Goal: Task Accomplishment & Management: Use online tool/utility

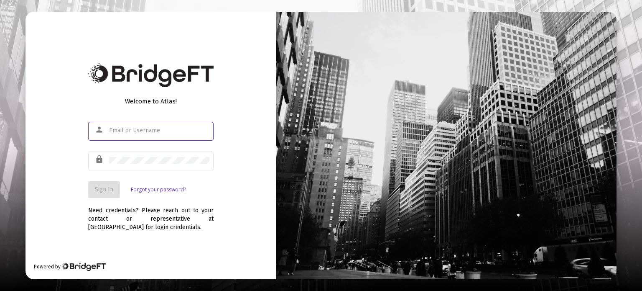
type input "[PERSON_NAME][EMAIL_ADDRESS][DOMAIN_NAME]"
click at [102, 190] on span "Sign In" at bounding box center [104, 189] width 18 height 7
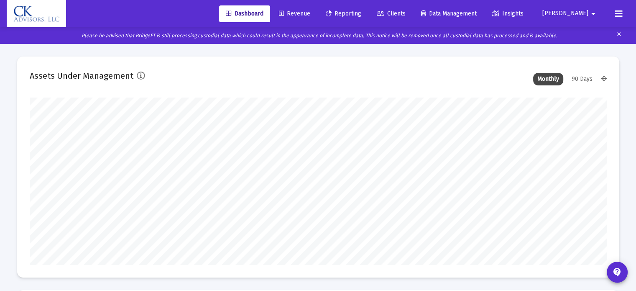
type input "2025-09-15"
click at [310, 15] on span "Revenue" at bounding box center [294, 13] width 31 height 7
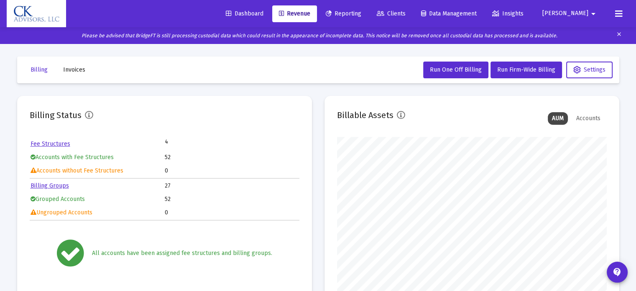
scroll to position [167, 270]
click at [357, 13] on span "Reporting" at bounding box center [344, 13] width 36 height 7
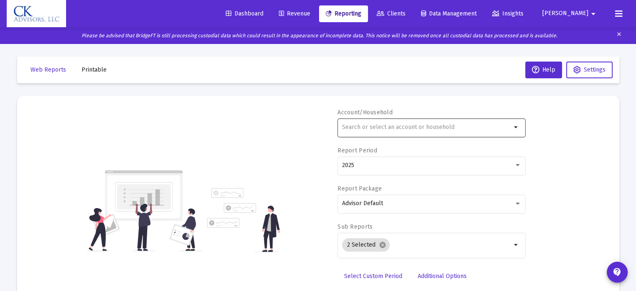
click at [359, 125] on input "text" at bounding box center [426, 127] width 169 height 7
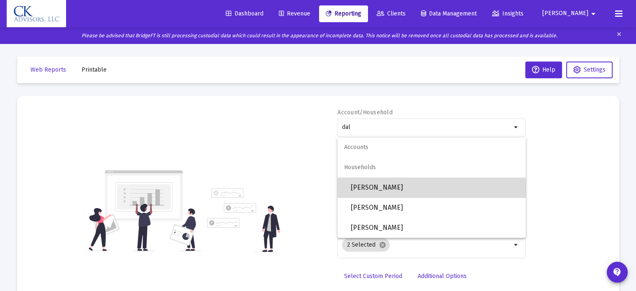
click at [372, 189] on span "Dale Irwin" at bounding box center [435, 187] width 168 height 20
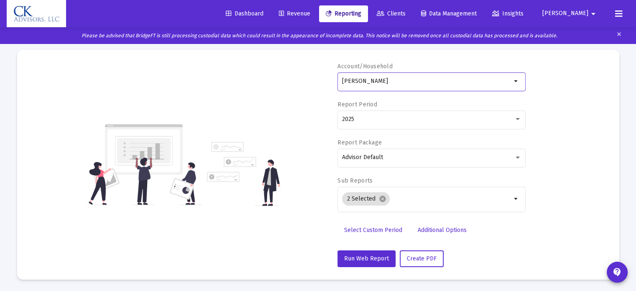
scroll to position [46, 0]
click at [355, 255] on span "Run Web Report" at bounding box center [366, 257] width 45 height 7
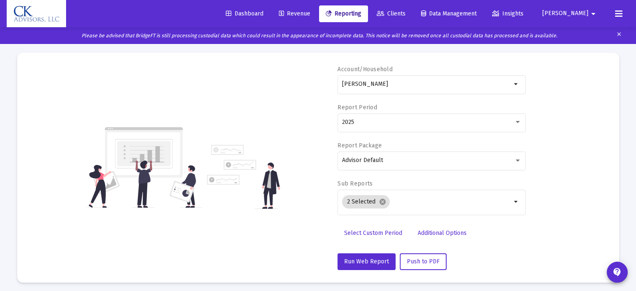
scroll to position [0, 0]
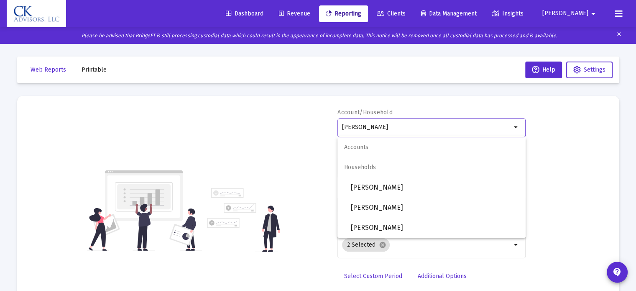
click at [404, 127] on input "Dale Irwin" at bounding box center [426, 127] width 169 height 7
click at [373, 212] on span "Dale Irwin" at bounding box center [435, 207] width 168 height 20
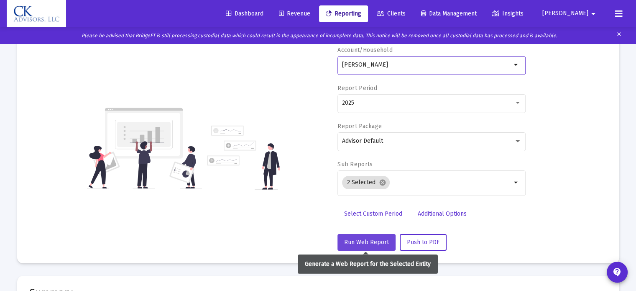
scroll to position [167, 0]
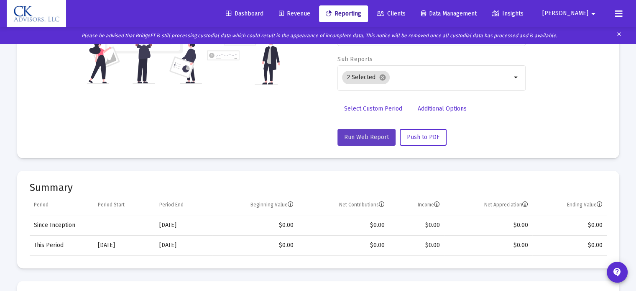
click at [375, 136] on span "Run Web Report" at bounding box center [366, 136] width 45 height 7
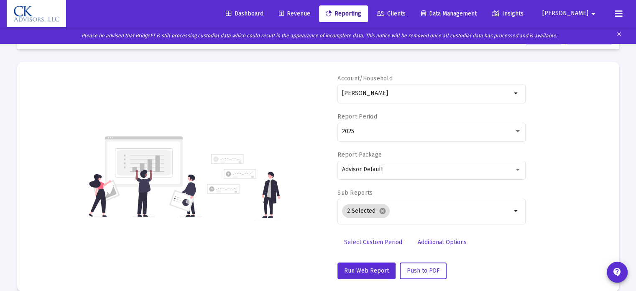
scroll to position [7, 0]
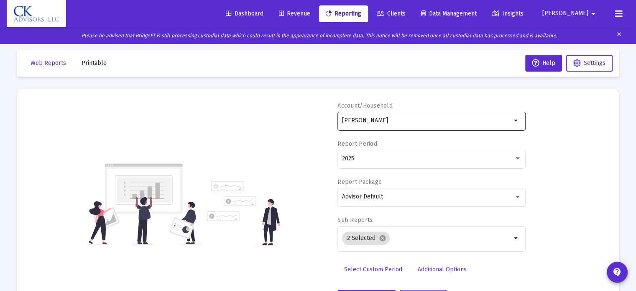
click at [393, 124] on div "Dale Irwin" at bounding box center [426, 120] width 169 height 20
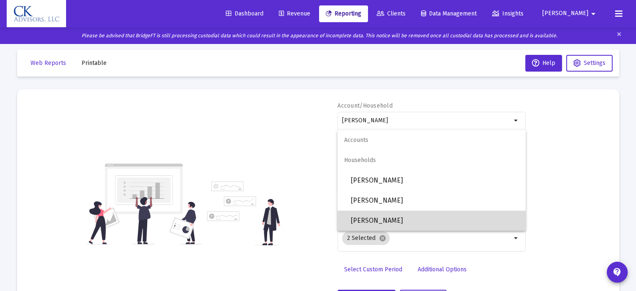
click at [379, 222] on span "Dale Irwin" at bounding box center [435, 220] width 168 height 20
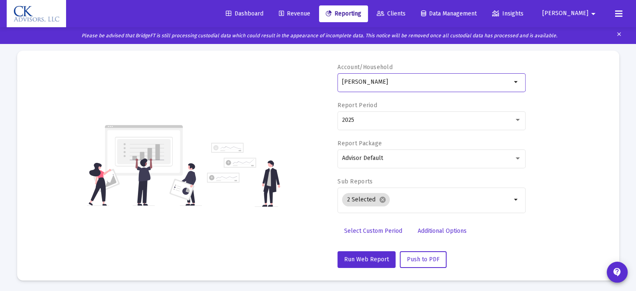
scroll to position [174, 0]
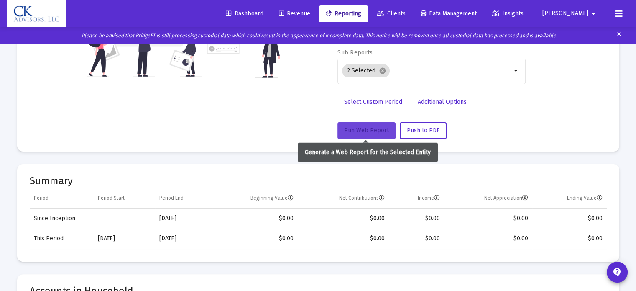
click at [368, 131] on span "Run Web Report" at bounding box center [366, 130] width 45 height 7
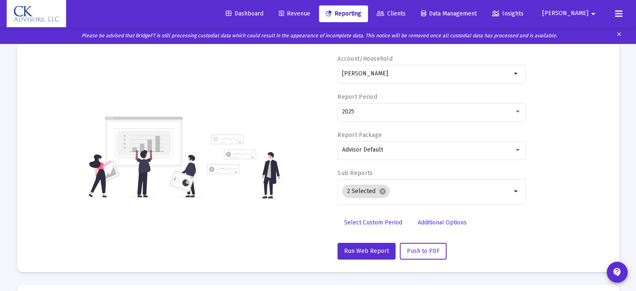
scroll to position [0, 0]
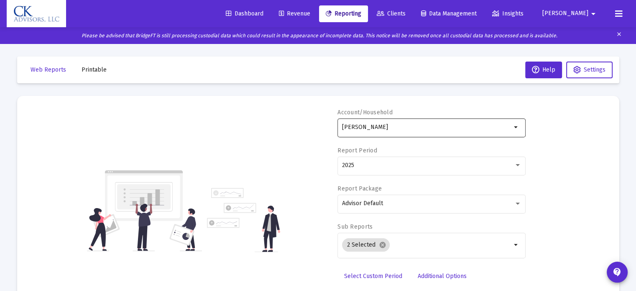
click at [514, 126] on mat-icon "arrow_drop_down" at bounding box center [516, 127] width 10 height 10
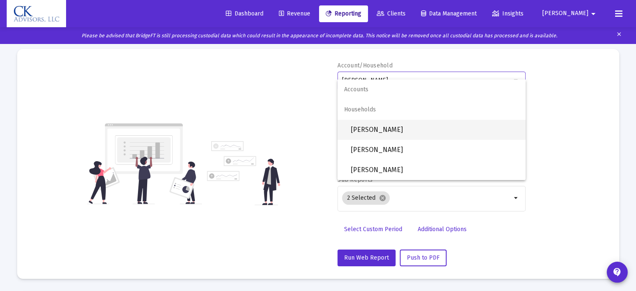
scroll to position [42, 0]
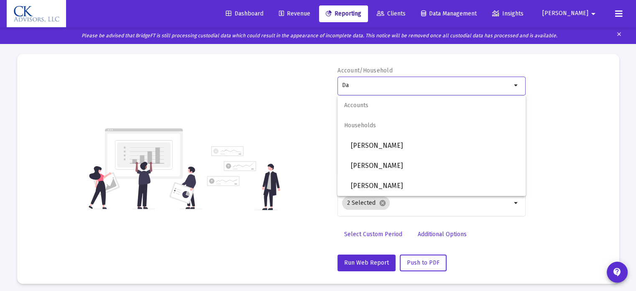
type input "D"
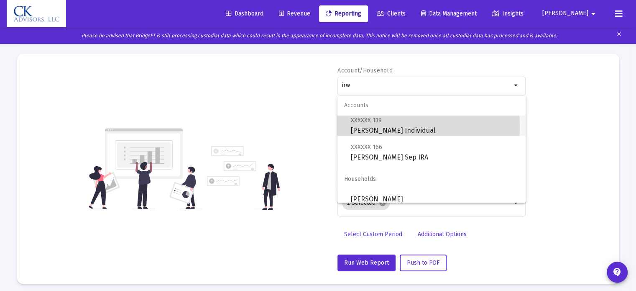
click at [376, 127] on span "XXXXXX 139 IRWIN Individual" at bounding box center [435, 125] width 168 height 20
type input "IRWIN Individual"
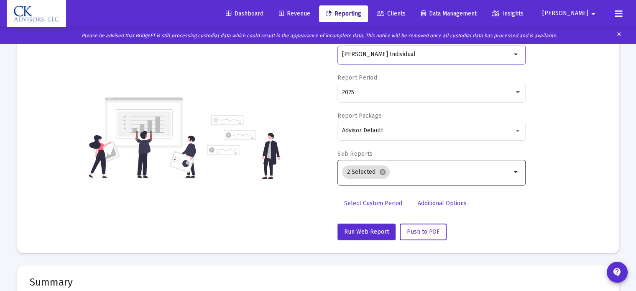
scroll to position [84, 0]
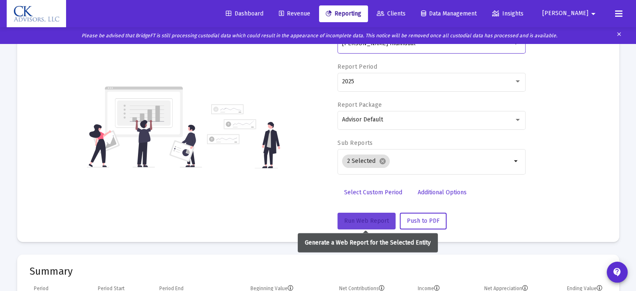
click at [354, 217] on span "Run Web Report" at bounding box center [366, 220] width 45 height 7
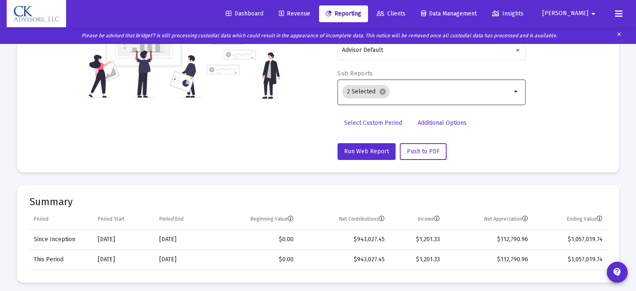
scroll to position [167, 0]
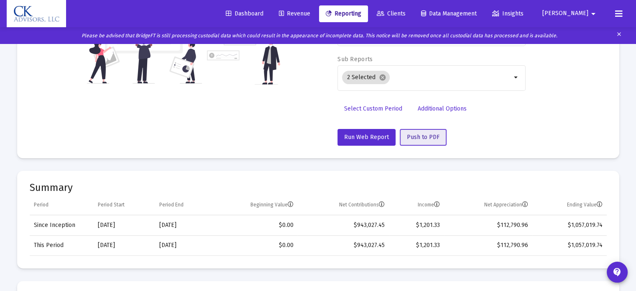
click at [425, 135] on span "Push to PDF" at bounding box center [423, 136] width 33 height 7
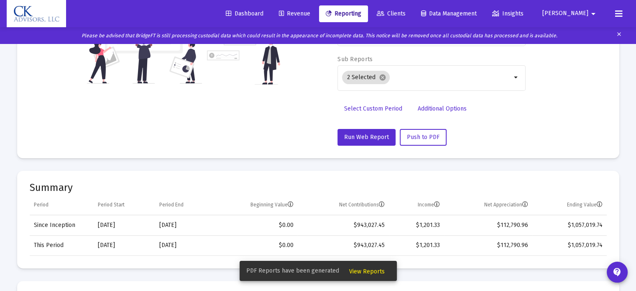
click at [365, 269] on span "View Reports" at bounding box center [367, 271] width 36 height 7
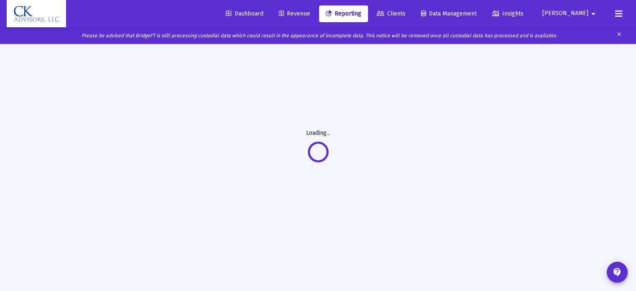
scroll to position [43, 0]
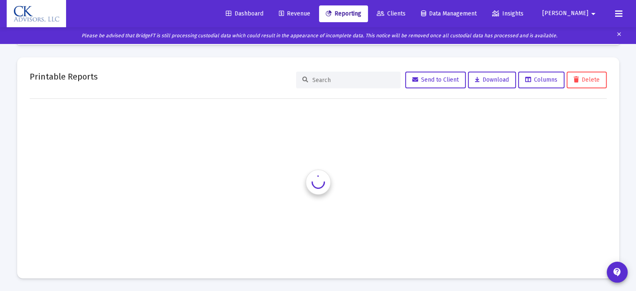
scroll to position [38, 0]
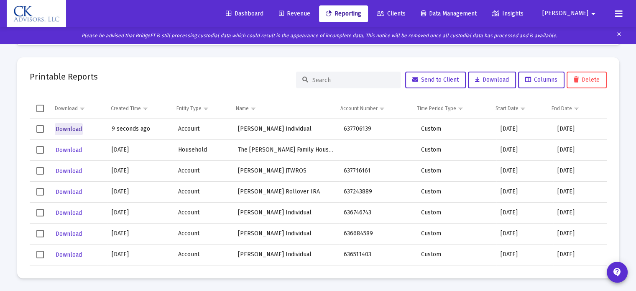
click at [68, 127] on span "Download" at bounding box center [69, 128] width 26 height 7
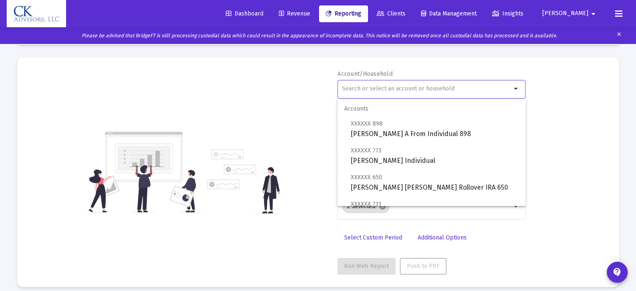
click at [370, 91] on input "text" at bounding box center [426, 88] width 169 height 7
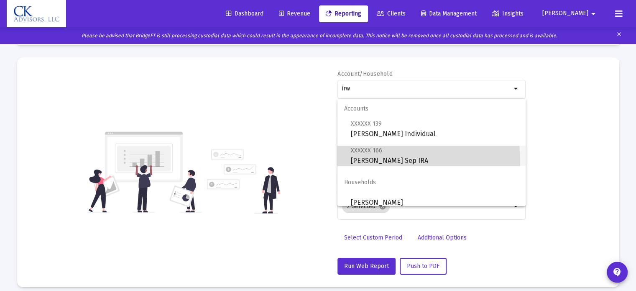
click at [388, 160] on span "XXXXXX 166 IRWIN Sep IRA" at bounding box center [435, 155] width 168 height 20
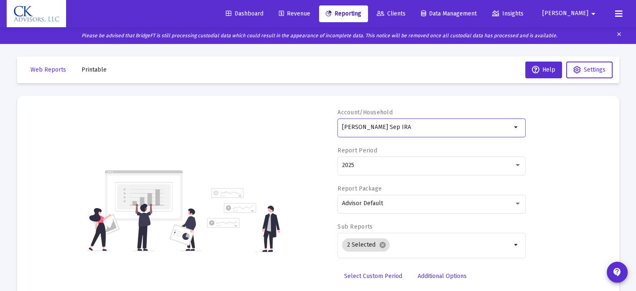
drag, startPoint x: 391, startPoint y: 127, endPoint x: 317, endPoint y: 135, distance: 75.3
click at [317, 135] on div "Account/Household IRWIN Sep IRA arrow_drop_down Report Period 2025 Report Packa…" at bounding box center [318, 210] width 577 height 204
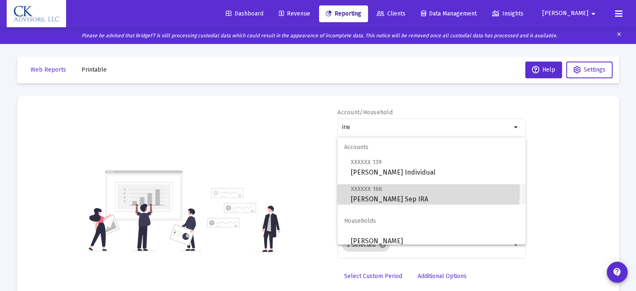
click at [369, 191] on span "XXXXXX 166" at bounding box center [366, 188] width 31 height 7
type input "IRWIN Sep IRA"
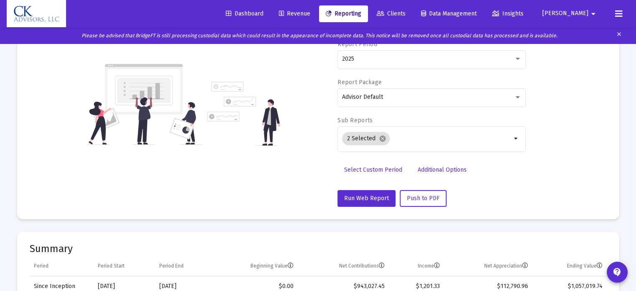
scroll to position [125, 0]
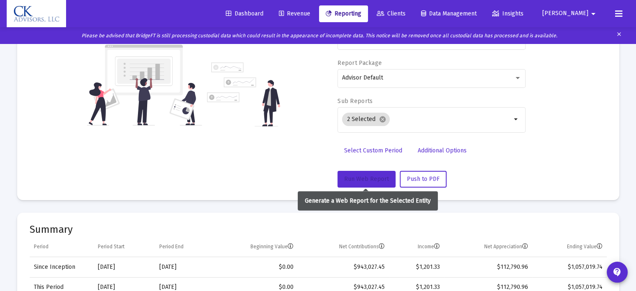
click at [367, 179] on span "Run Web Report" at bounding box center [366, 178] width 45 height 7
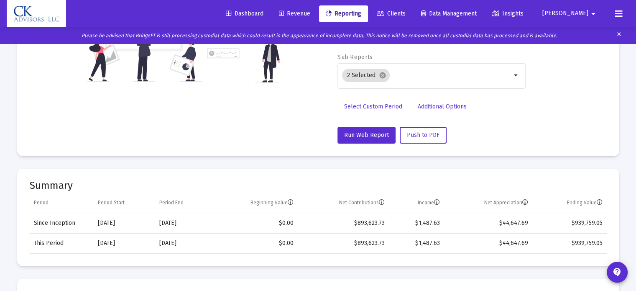
scroll to position [167, 0]
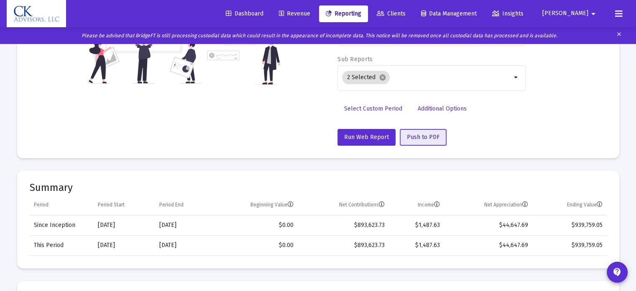
click at [421, 135] on span "Push to PDF" at bounding box center [423, 136] width 33 height 7
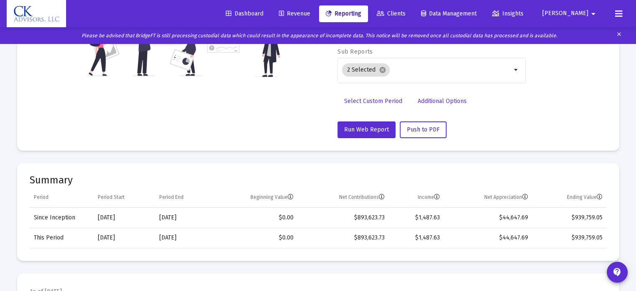
scroll to position [125, 0]
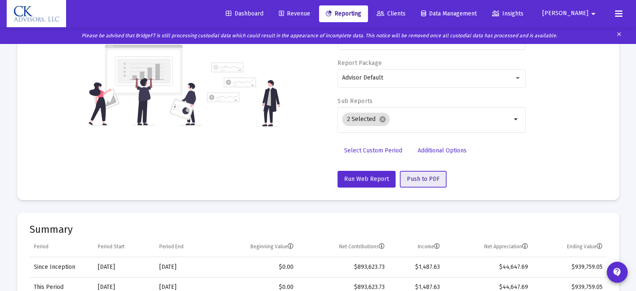
click at [408, 179] on span "Push to PDF" at bounding box center [423, 178] width 33 height 7
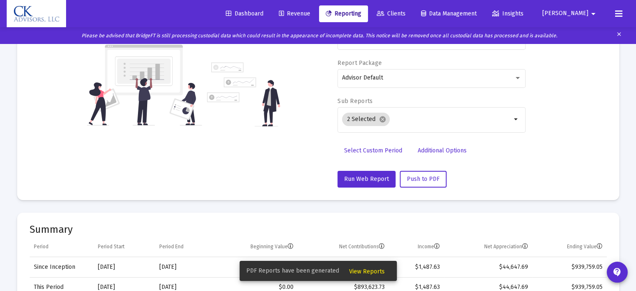
click at [356, 271] on span "View Reports" at bounding box center [367, 271] width 36 height 7
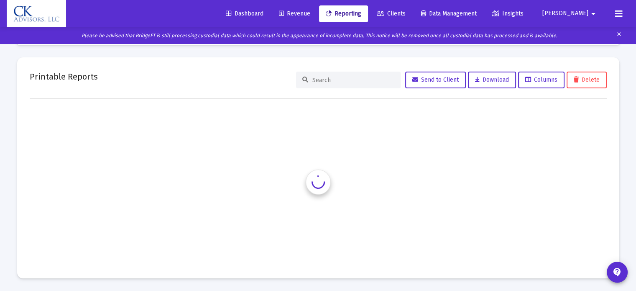
scroll to position [38, 0]
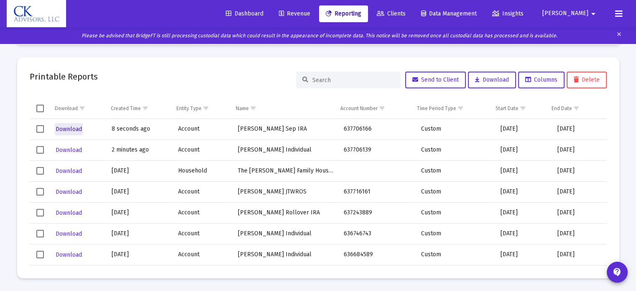
click at [62, 126] on span "Download" at bounding box center [69, 128] width 26 height 7
click at [359, 10] on link "Reporting" at bounding box center [343, 13] width 49 height 17
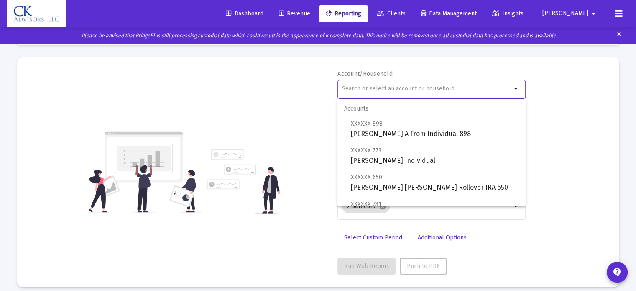
click at [348, 87] on input "text" at bounding box center [426, 88] width 169 height 7
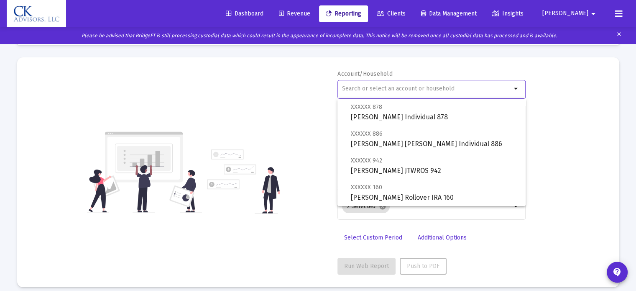
scroll to position [460, 0]
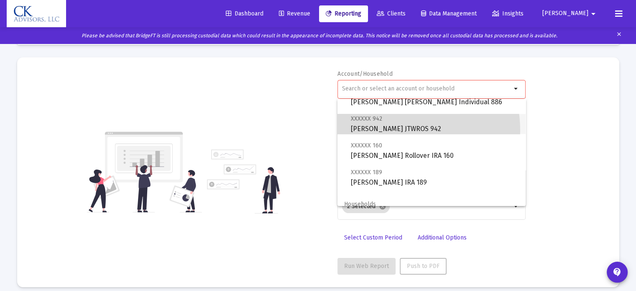
click at [383, 130] on span "XXXXXX 942 Gail Hoffman JTWROS 942" at bounding box center [435, 123] width 168 height 20
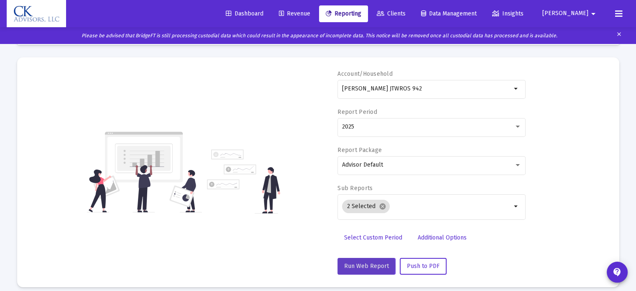
click at [365, 266] on span "Run Web Report" at bounding box center [366, 265] width 45 height 7
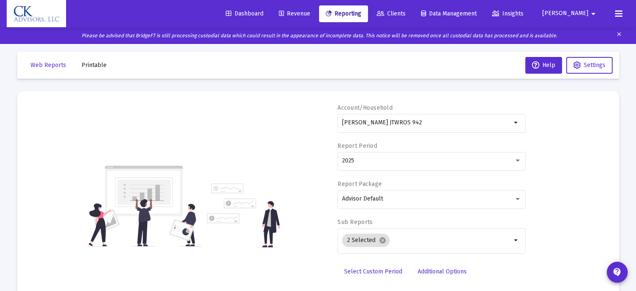
scroll to position [0, 0]
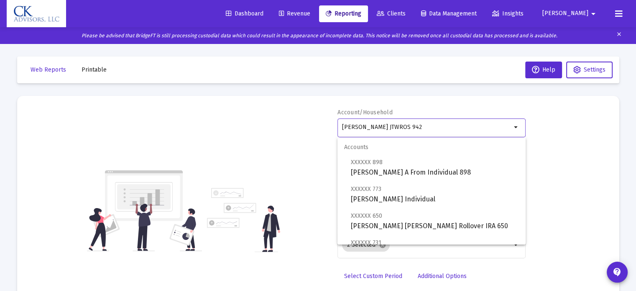
drag, startPoint x: 414, startPoint y: 125, endPoint x: 290, endPoint y: 155, distance: 127.4
click at [290, 155] on div "Account/Household Gail Hoffman JTWROS 942 arrow_drop_down Report Period 2025 Re…" at bounding box center [318, 210] width 577 height 204
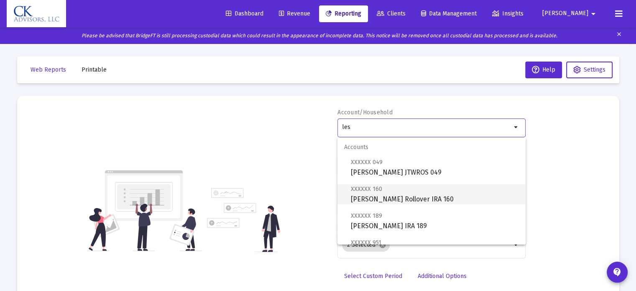
click at [365, 190] on span "XXXXXX 160" at bounding box center [366, 188] width 31 height 7
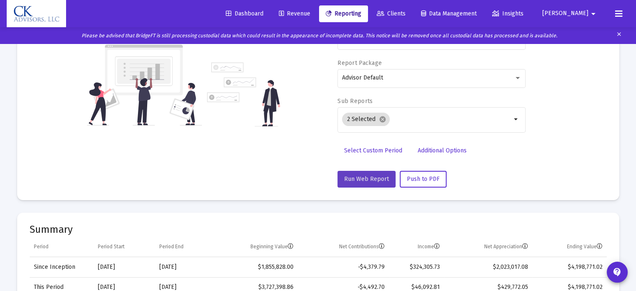
click at [376, 176] on span "Run Web Report" at bounding box center [366, 178] width 45 height 7
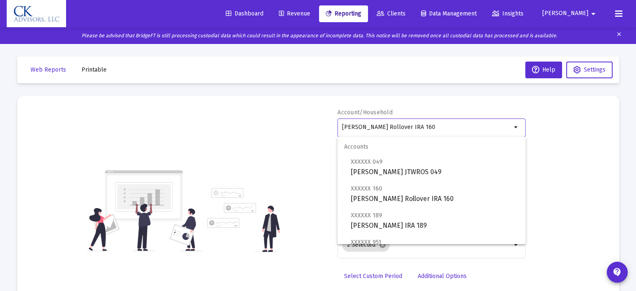
drag, startPoint x: 442, startPoint y: 129, endPoint x: 283, endPoint y: 170, distance: 163.8
click at [283, 170] on div "Account/Household Lester A Greenberg Rollover IRA 160 arrow_drop_down Report Pe…" at bounding box center [318, 210] width 577 height 204
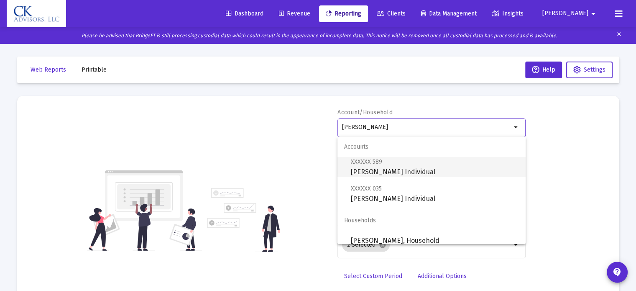
click at [364, 173] on span "XXXXXX 589 Pamela Cantor Individual" at bounding box center [435, 166] width 168 height 20
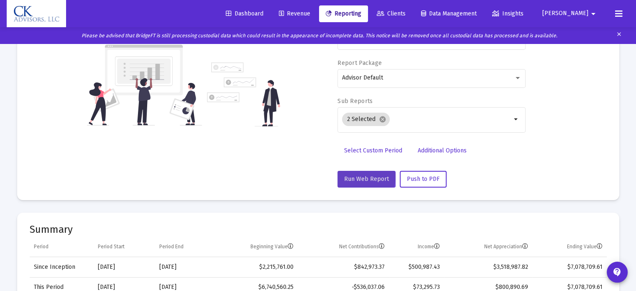
click at [365, 176] on span "Run Web Report" at bounding box center [366, 178] width 45 height 7
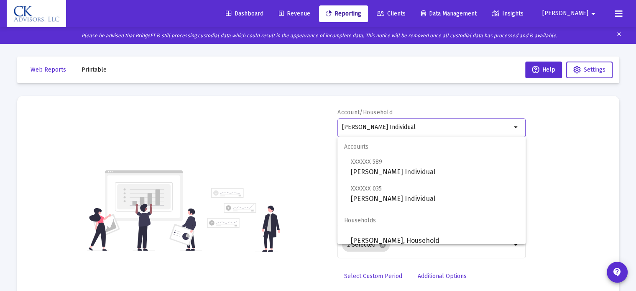
drag, startPoint x: 418, startPoint y: 125, endPoint x: 299, endPoint y: 158, distance: 123.0
click at [301, 158] on div "Account/Household Pamela Cantor Individual arrow_drop_down Report Period 2025 R…" at bounding box center [318, 210] width 577 height 204
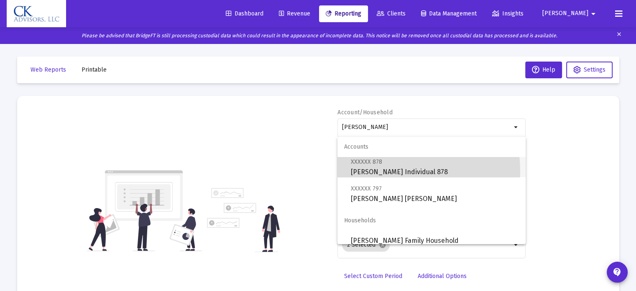
click at [382, 171] on span "XXXXXX 878 Daniel K Cantor Individual 878" at bounding box center [435, 166] width 168 height 20
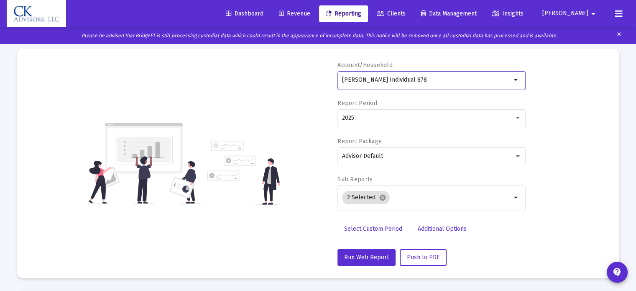
scroll to position [125, 0]
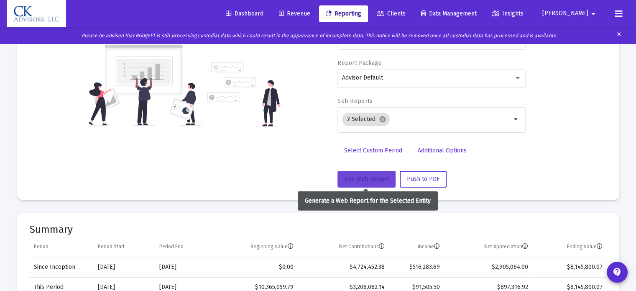
click at [369, 177] on span "Run Web Report" at bounding box center [366, 178] width 45 height 7
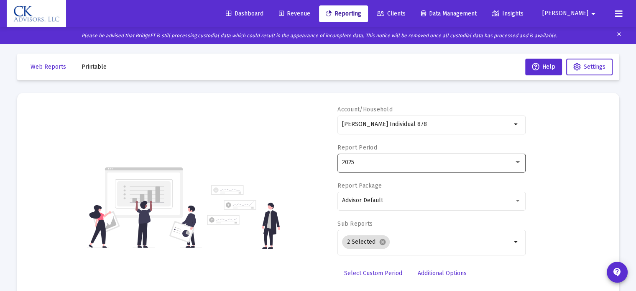
scroll to position [0, 0]
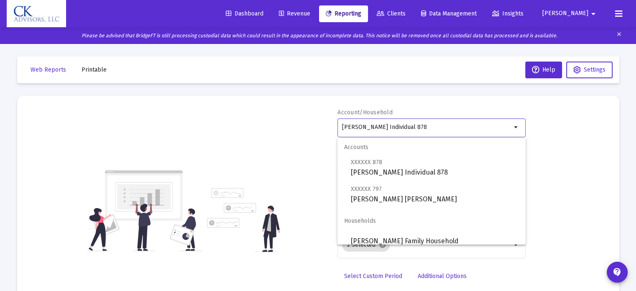
drag, startPoint x: 434, startPoint y: 125, endPoint x: 316, endPoint y: 156, distance: 121.8
click at [316, 156] on div "Account/Household Daniel K Cantor Individual 878 arrow_drop_down Report Period …" at bounding box center [318, 210] width 577 height 204
click at [378, 196] on span "XXXXXX 797 CANTOR DAN IRA" at bounding box center [435, 194] width 168 height 20
type input "CANTOR DAN IRA"
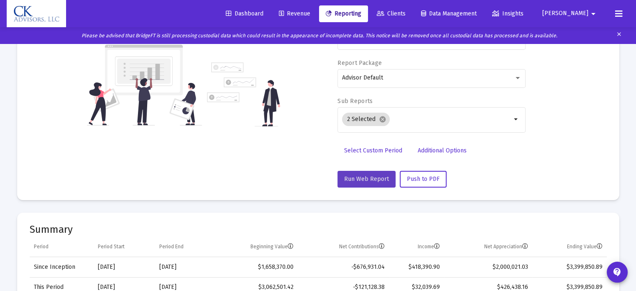
click at [377, 181] on span "Run Web Report" at bounding box center [366, 178] width 45 height 7
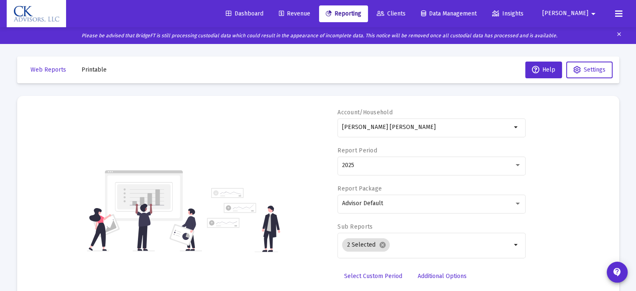
click at [572, 11] on span "Daniel" at bounding box center [565, 13] width 46 height 7
click at [584, 57] on button "Logout" at bounding box center [586, 56] width 50 height 20
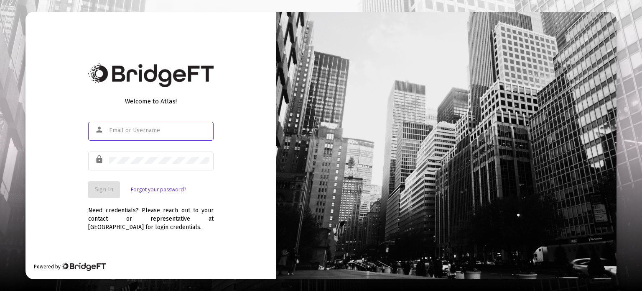
type input "[PERSON_NAME][EMAIL_ADDRESS][DOMAIN_NAME]"
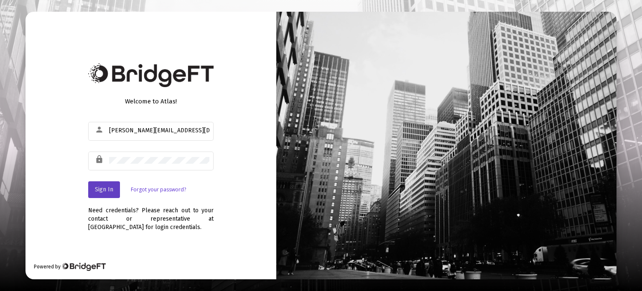
click at [109, 185] on button "Sign In" at bounding box center [104, 189] width 32 height 17
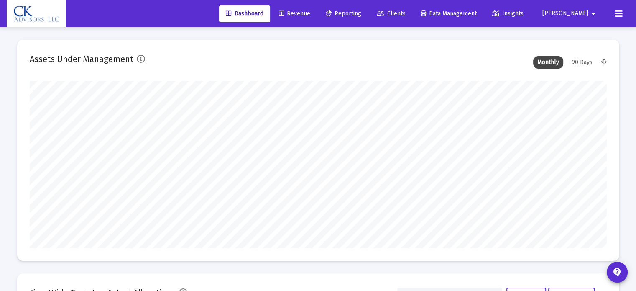
type input "2025-09-15"
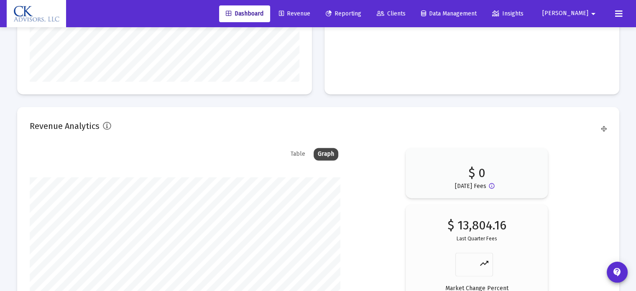
scroll to position [1144, 0]
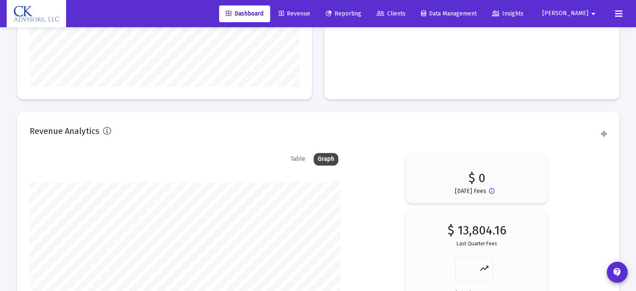
click at [291, 160] on div "Table" at bounding box center [297, 159] width 23 height 13
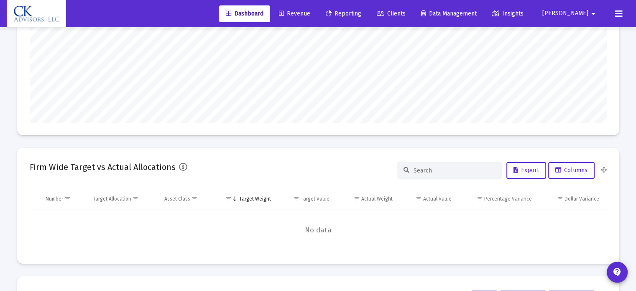
scroll to position [0, 0]
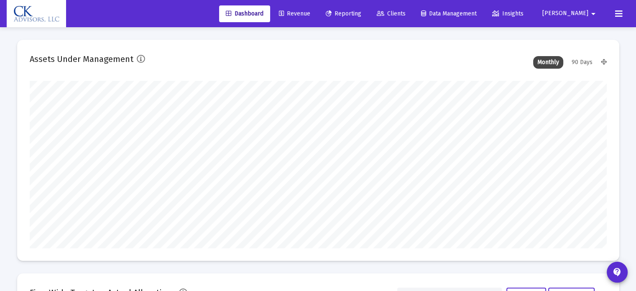
click at [580, 14] on span "Daniel" at bounding box center [565, 13] width 46 height 7
click at [578, 51] on button "Logout" at bounding box center [586, 56] width 50 height 20
